Goal: Navigation & Orientation: Find specific page/section

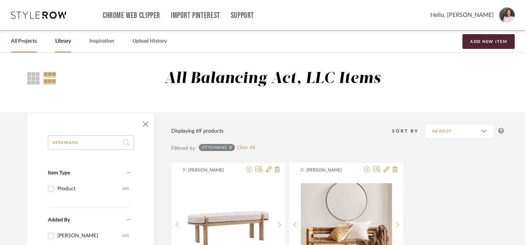
click at [21, 42] on link "All Projects" at bounding box center [24, 41] width 26 height 10
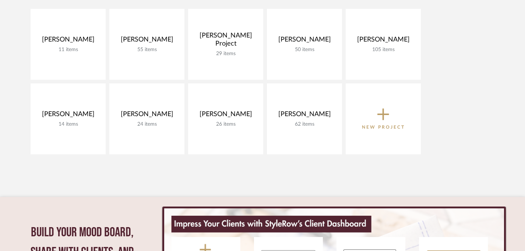
scroll to position [132, 0]
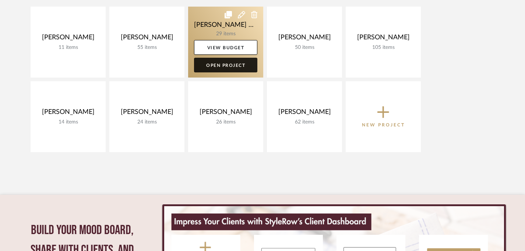
click at [233, 68] on link "Open Project" at bounding box center [225, 65] width 63 height 15
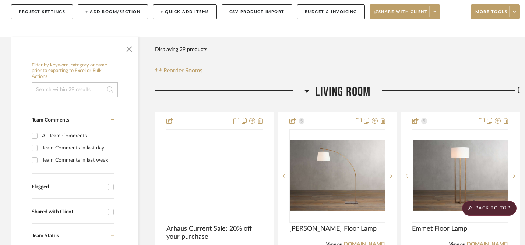
scroll to position [107, 0]
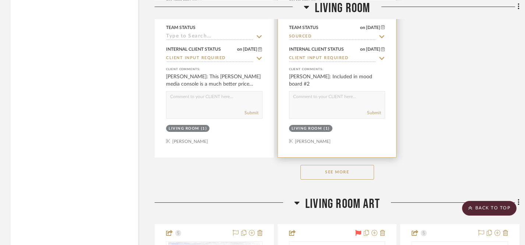
scroll to position [1039, 0]
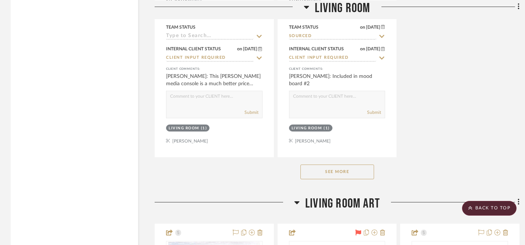
click at [344, 165] on button "See More" at bounding box center [337, 172] width 74 height 15
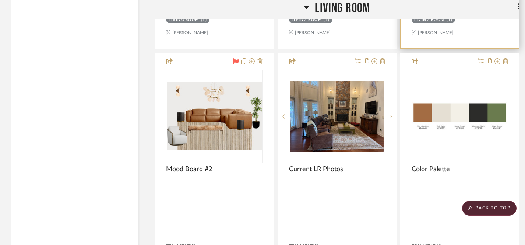
scroll to position [2127, 0]
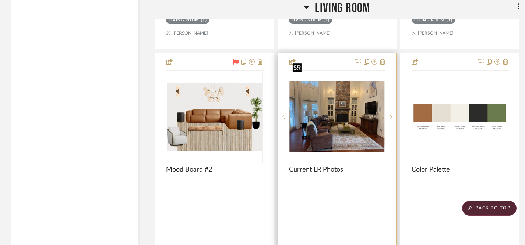
click at [352, 113] on img "0" at bounding box center [337, 116] width 95 height 71
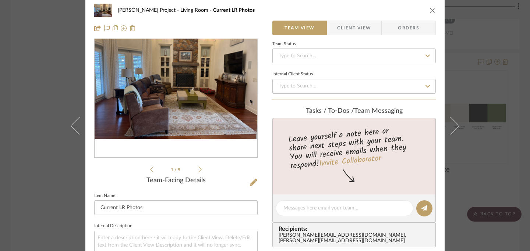
scroll to position [0, 0]
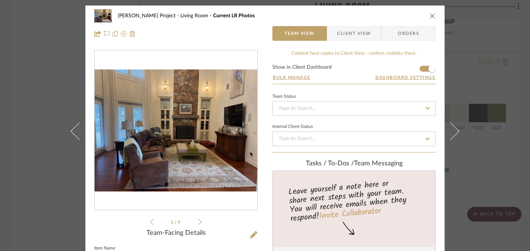
click at [430, 15] on icon "close" at bounding box center [433, 16] width 6 height 6
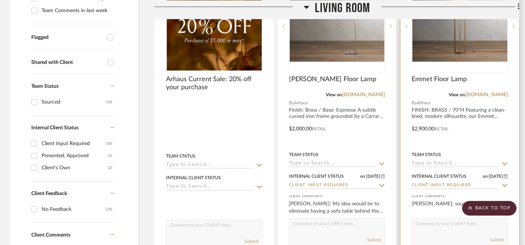
scroll to position [259, 0]
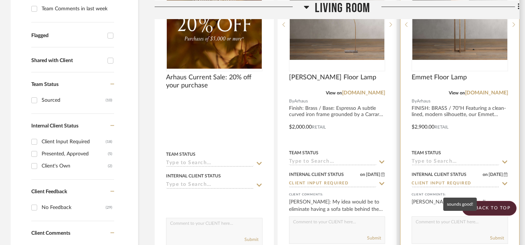
click at [460, 199] on div "Jeff Priede: sounds good!" at bounding box center [459, 206] width 96 height 15
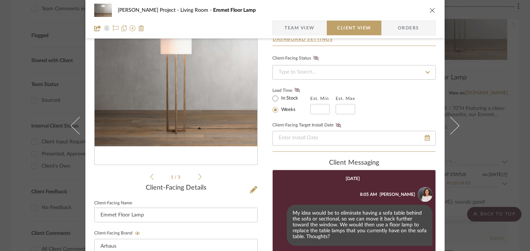
scroll to position [30, 0]
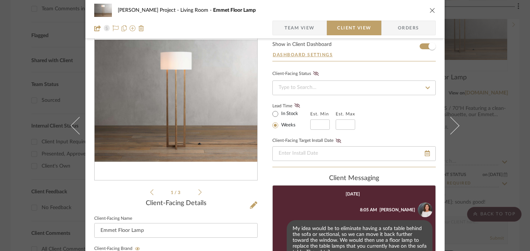
click at [430, 12] on icon "close" at bounding box center [433, 10] width 6 height 6
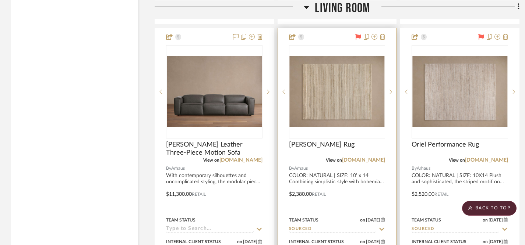
scroll to position [1172, 0]
